Goal: Transaction & Acquisition: Purchase product/service

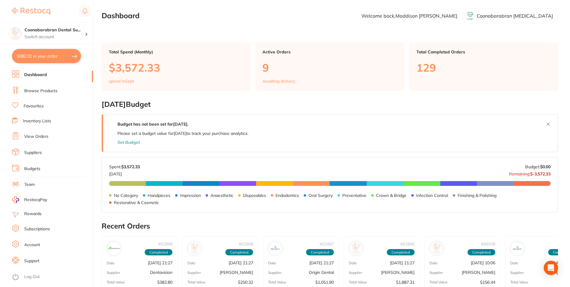
click at [40, 91] on link "Browse Products" at bounding box center [40, 91] width 33 height 6
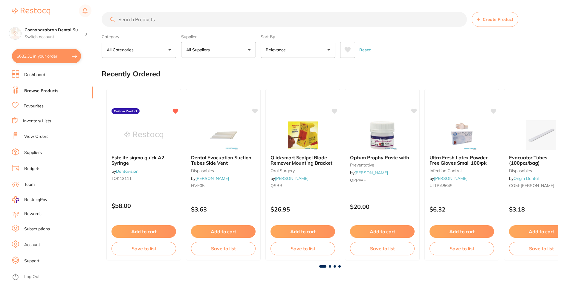
click at [145, 20] on input "search" at bounding box center [284, 19] width 365 height 15
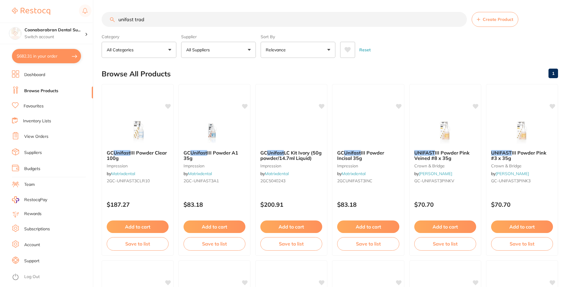
type input "unifast trad"
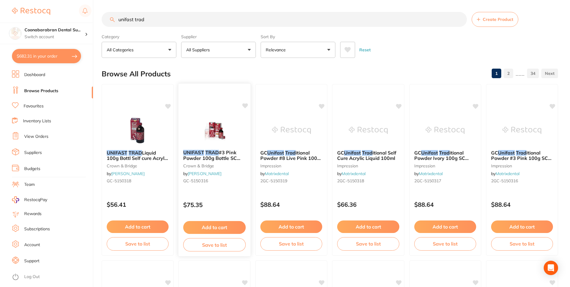
click at [212, 134] on img at bounding box center [214, 130] width 39 height 30
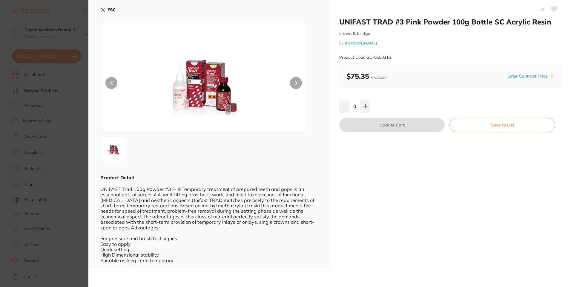
click at [105, 10] on icon at bounding box center [102, 9] width 5 height 5
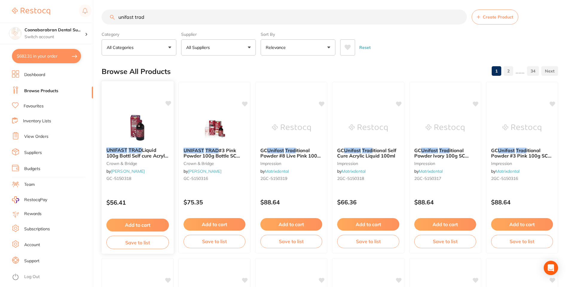
click at [134, 127] on img at bounding box center [137, 128] width 39 height 30
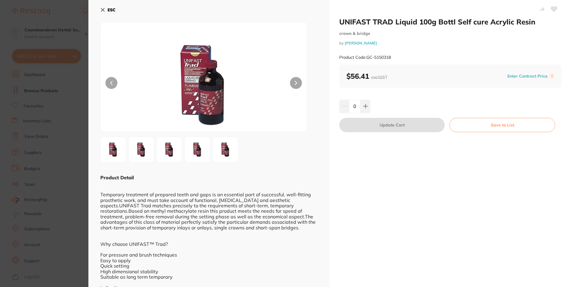
click at [102, 9] on icon at bounding box center [102, 9] width 5 height 5
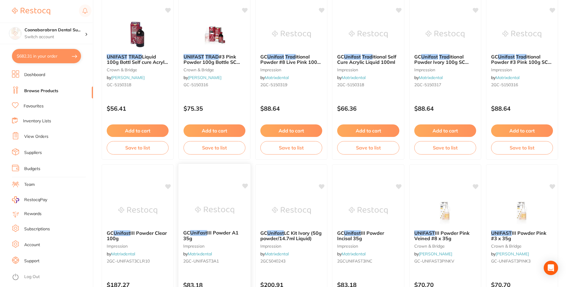
scroll to position [2, 0]
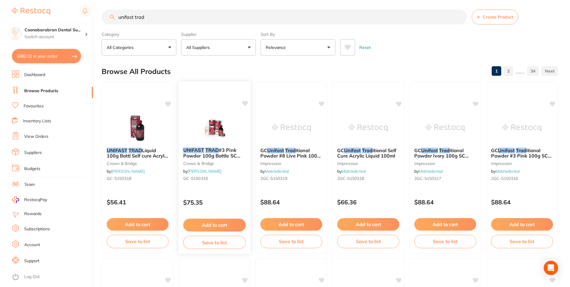
click at [214, 127] on img at bounding box center [214, 128] width 39 height 30
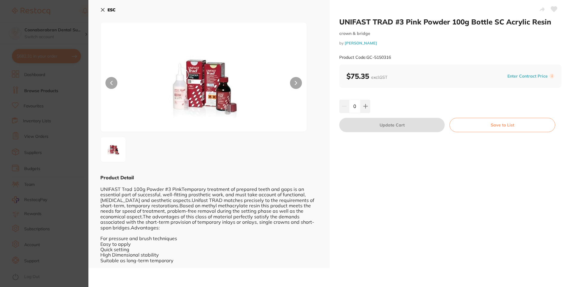
click at [103, 9] on icon at bounding box center [102, 9] width 5 height 5
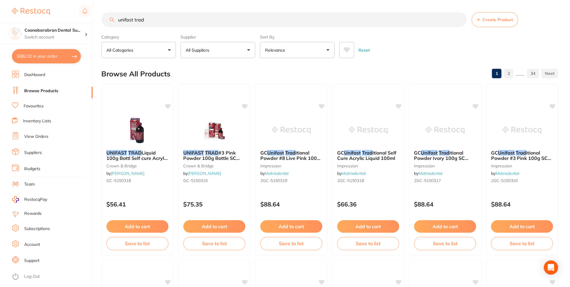
scroll to position [2, 0]
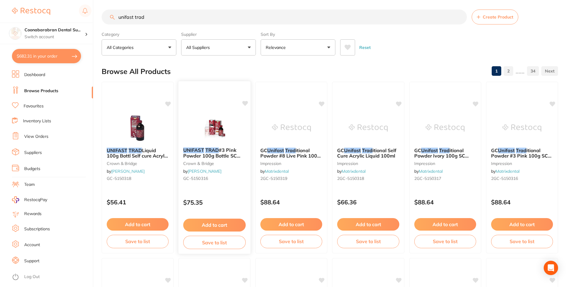
click at [218, 123] on img at bounding box center [214, 128] width 39 height 30
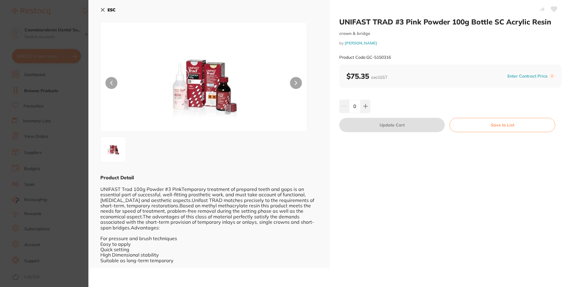
scroll to position [0, 0]
click at [204, 85] on img at bounding box center [204, 84] width 124 height 94
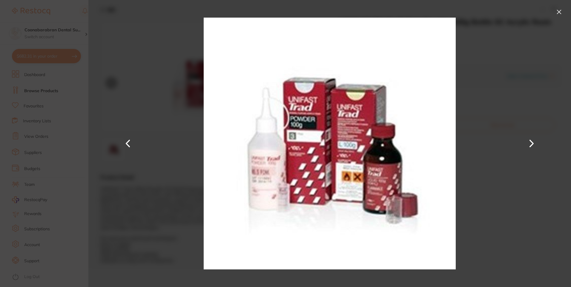
click at [560, 13] on button at bounding box center [559, 12] width 10 height 10
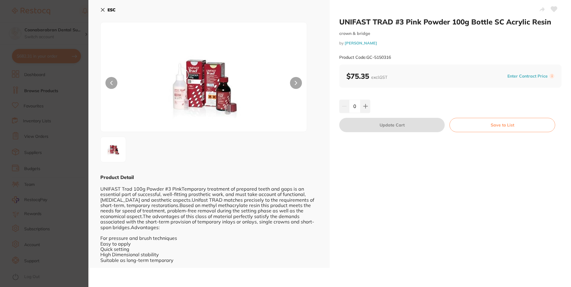
click at [102, 10] on icon at bounding box center [102, 9] width 3 height 3
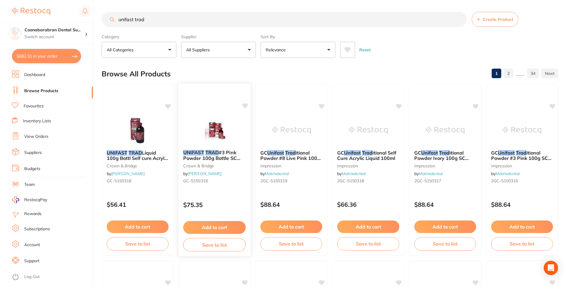
click at [246, 106] on icon at bounding box center [245, 105] width 6 height 5
click at [213, 134] on img at bounding box center [214, 130] width 39 height 30
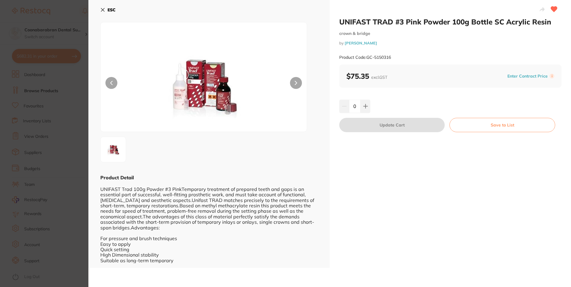
scroll to position [0, 0]
click at [103, 10] on icon at bounding box center [102, 9] width 3 height 3
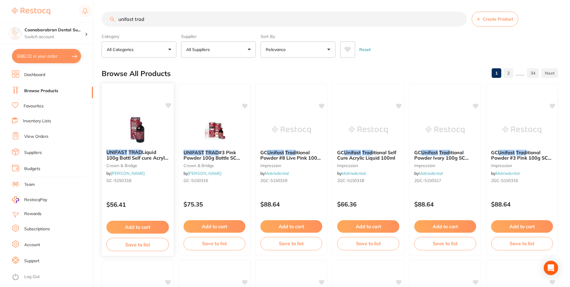
click at [136, 134] on img at bounding box center [137, 130] width 39 height 30
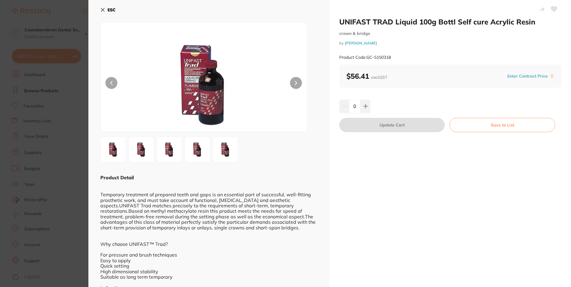
click at [103, 9] on icon at bounding box center [102, 9] width 3 height 3
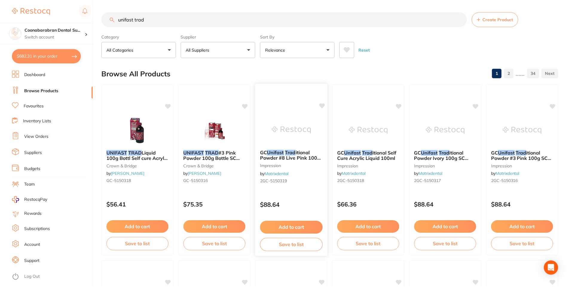
scroll to position [0, 0]
click at [203, 133] on img at bounding box center [214, 130] width 39 height 30
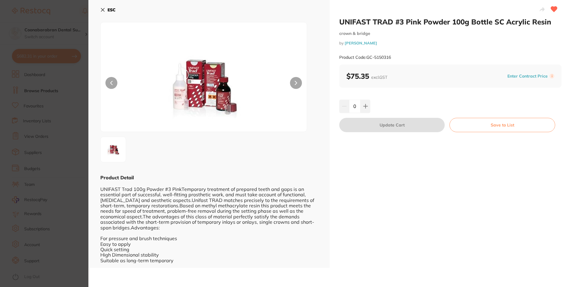
click at [100, 10] on div "ESC Product Detail UNIFAST Trad 100g Powder #3 PinkTemporary treatment of prepa…" at bounding box center [208, 134] width 241 height 268
click at [105, 10] on icon at bounding box center [102, 9] width 5 height 5
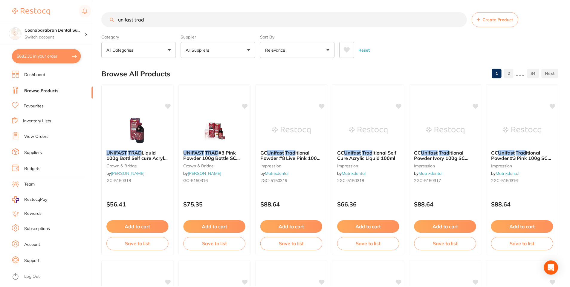
scroll to position [0, 0]
click at [217, 131] on img at bounding box center [214, 130] width 39 height 30
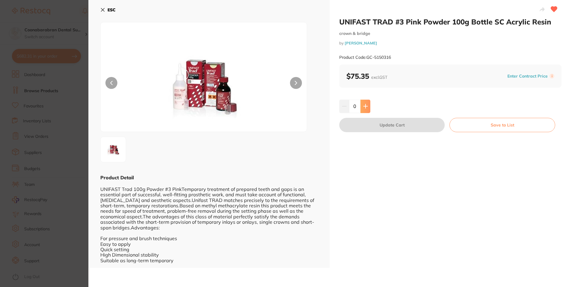
click at [365, 106] on icon at bounding box center [365, 106] width 5 height 5
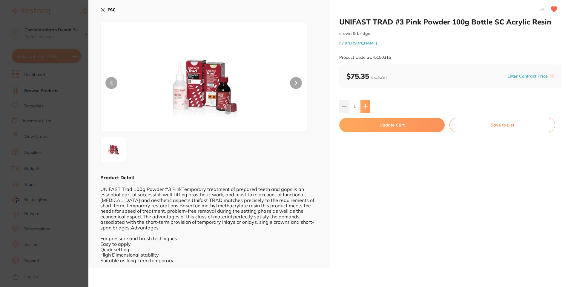
click at [363, 105] on icon at bounding box center [365, 106] width 5 height 5
type input "2"
click at [392, 124] on button "Update Cart" at bounding box center [391, 125] width 105 height 14
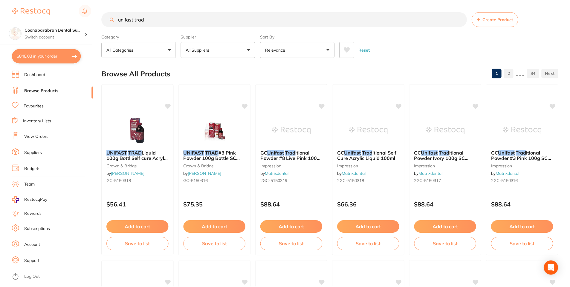
scroll to position [0, 0]
click at [214, 128] on img at bounding box center [214, 130] width 39 height 30
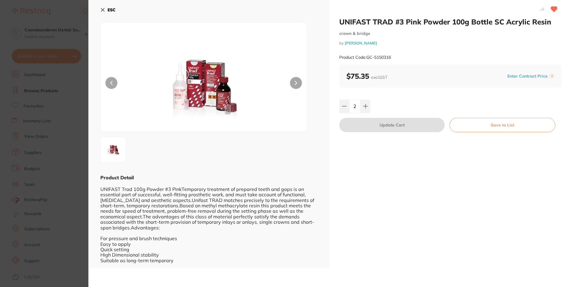
click at [103, 10] on icon at bounding box center [102, 9] width 3 height 3
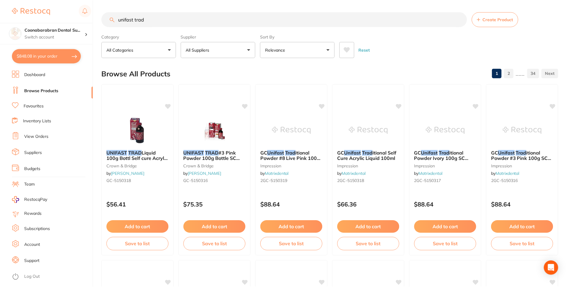
scroll to position [0, 0]
